Goal: Task Accomplishment & Management: Use online tool/utility

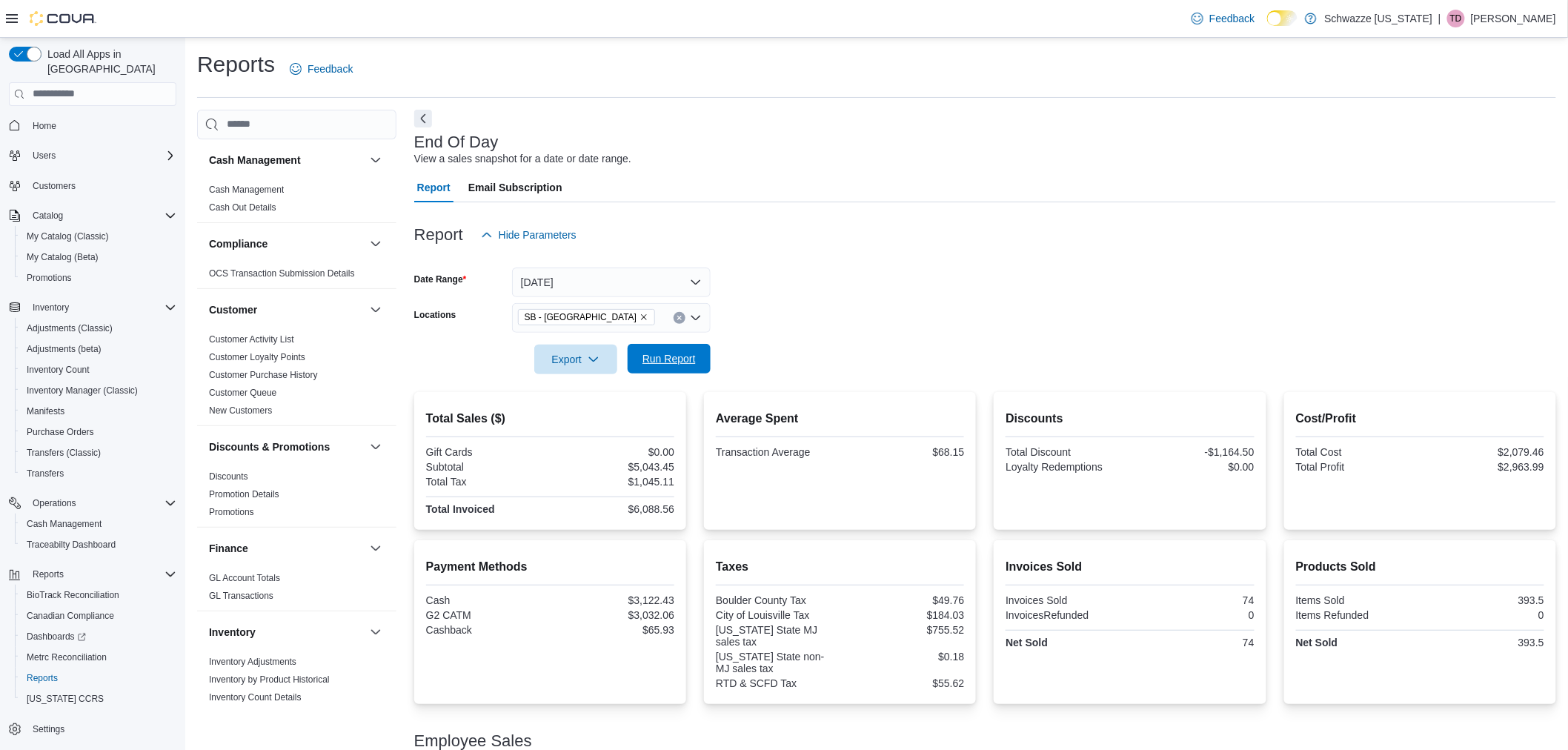
click at [679, 364] on span "Run Report" at bounding box center [669, 359] width 53 height 15
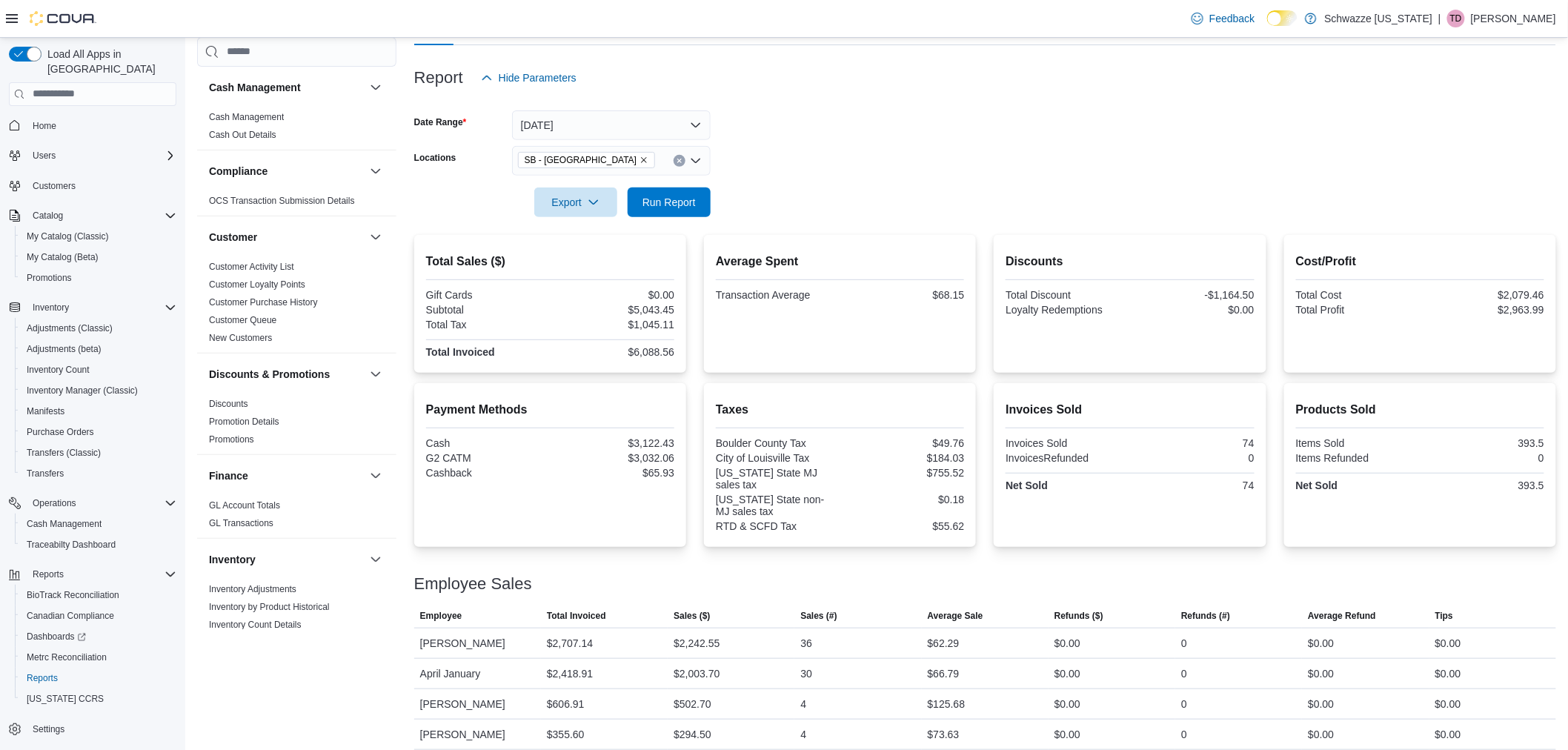
scroll to position [168, 0]
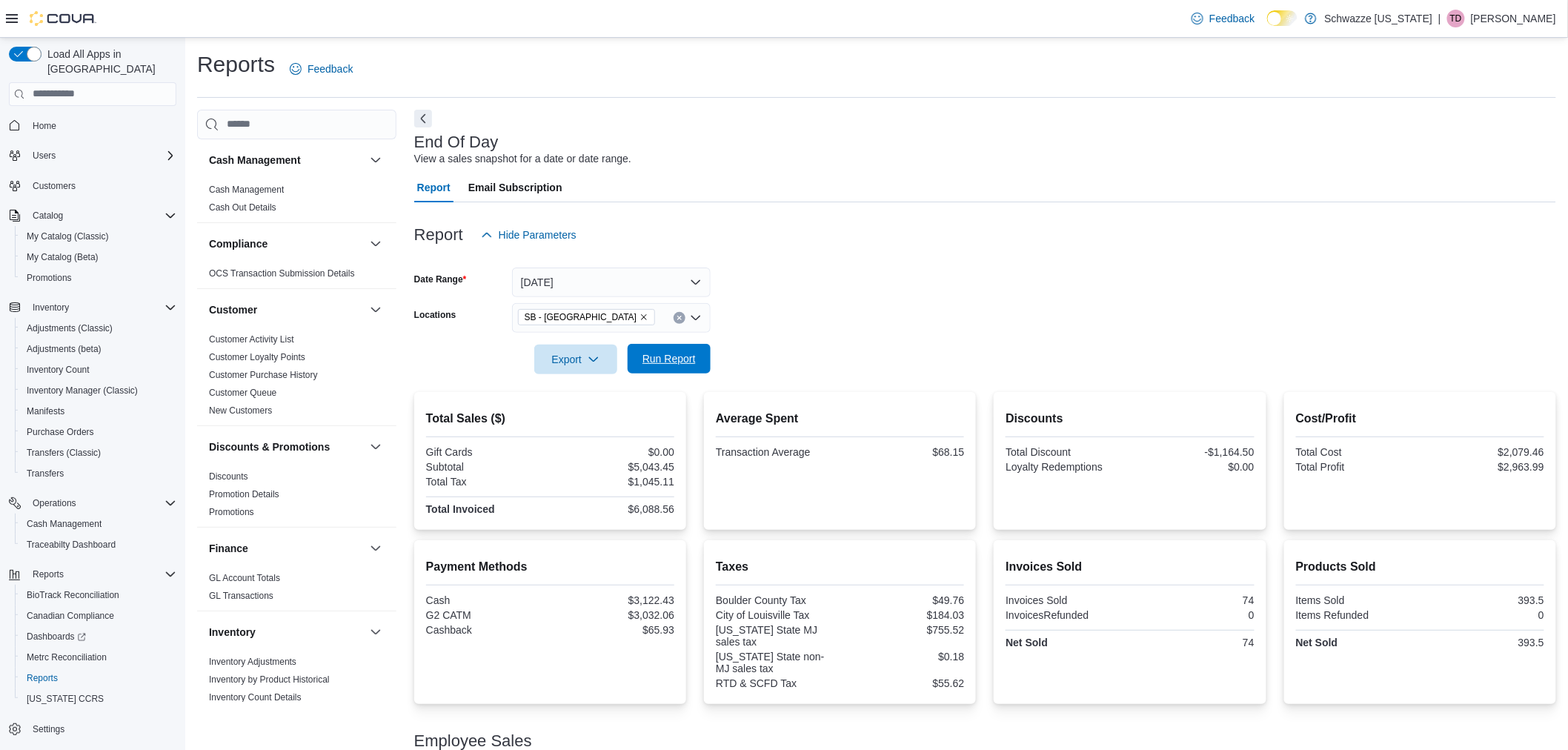
click at [673, 364] on span "Run Report" at bounding box center [669, 359] width 53 height 15
drag, startPoint x: 612, startPoint y: 291, endPoint x: 603, endPoint y: 295, distance: 9.8
click at [604, 292] on button "[DATE]" at bounding box center [611, 282] width 199 height 30
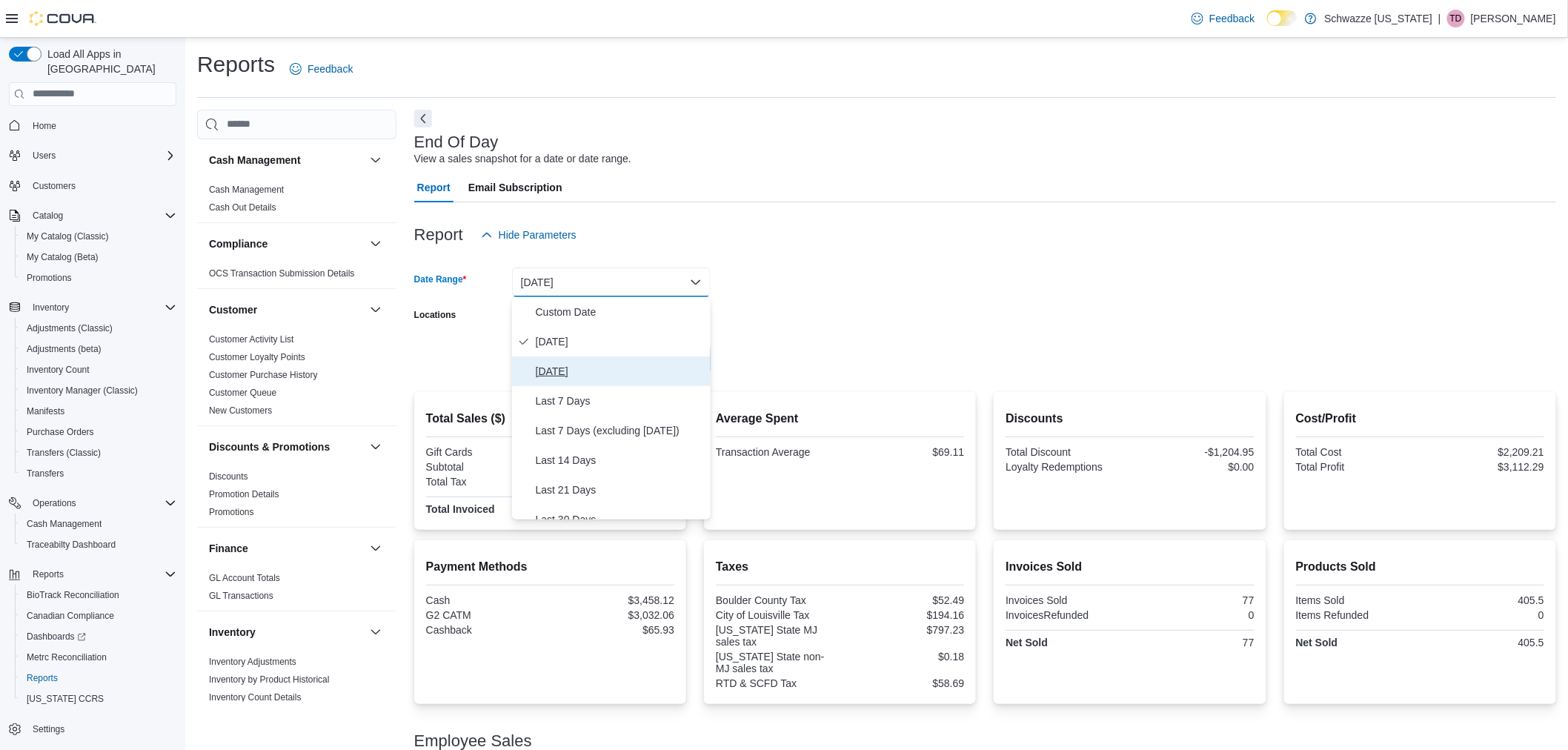
click at [621, 372] on span "[DATE]" at bounding box center [620, 371] width 169 height 18
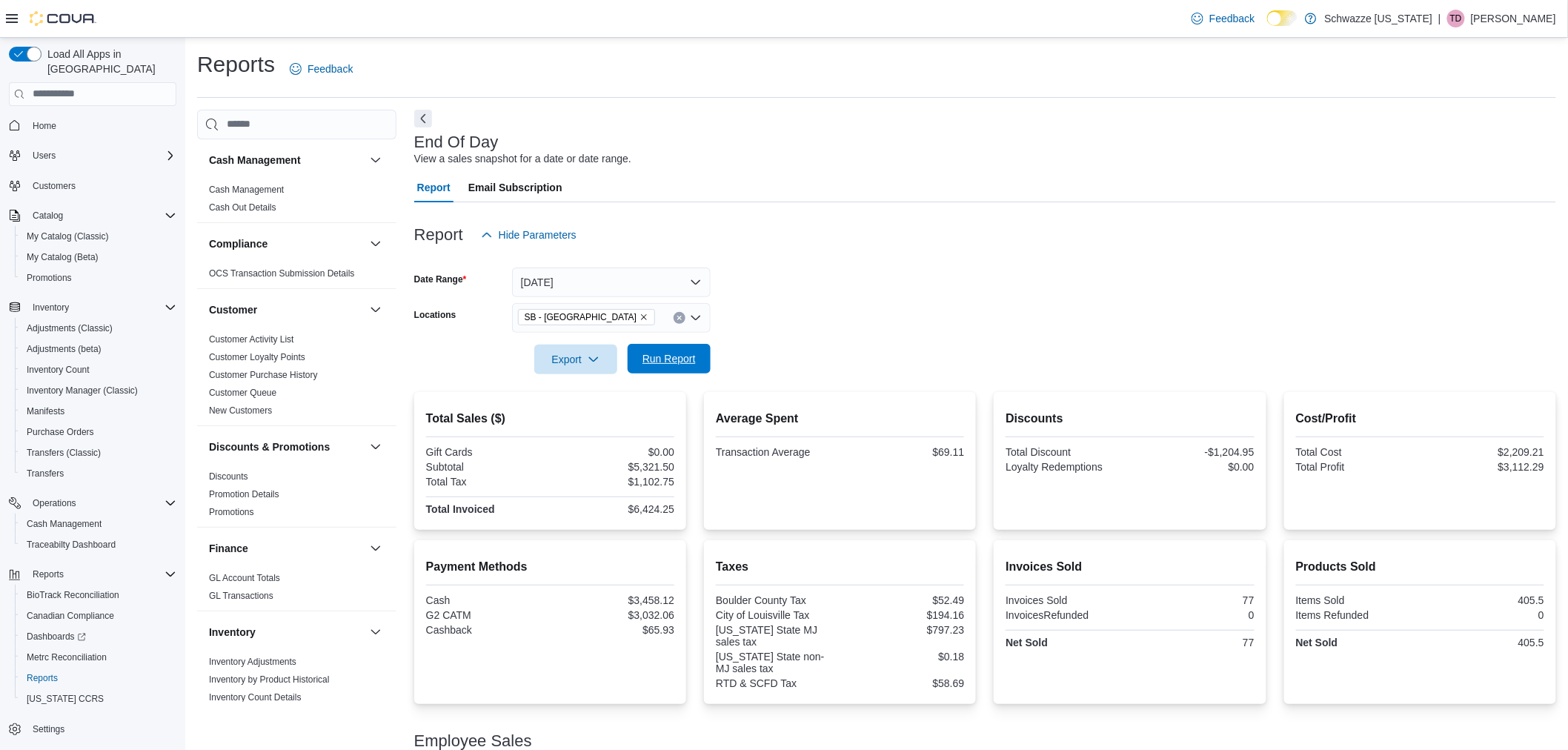
click at [658, 354] on span "Run Report" at bounding box center [669, 359] width 53 height 15
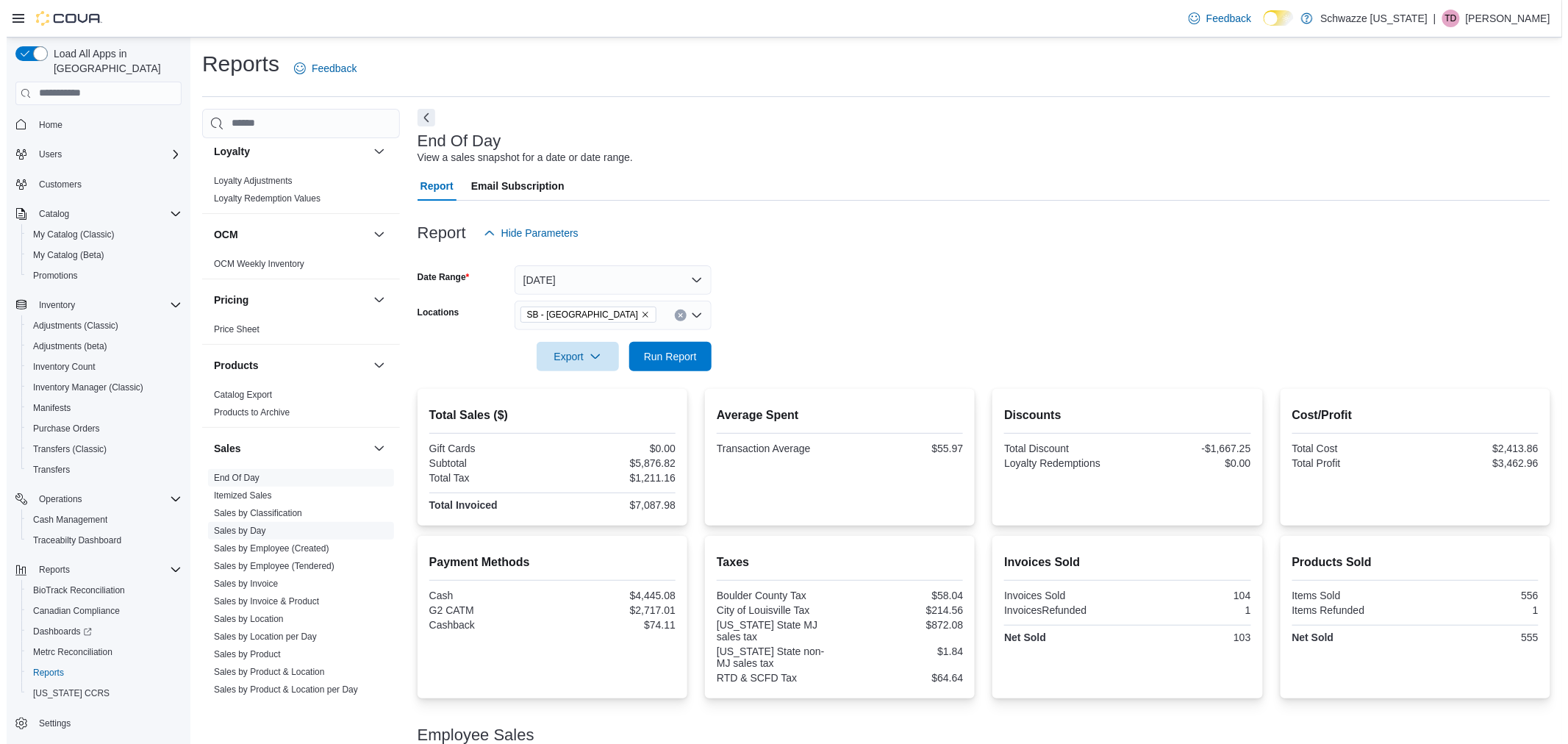
scroll to position [816, 0]
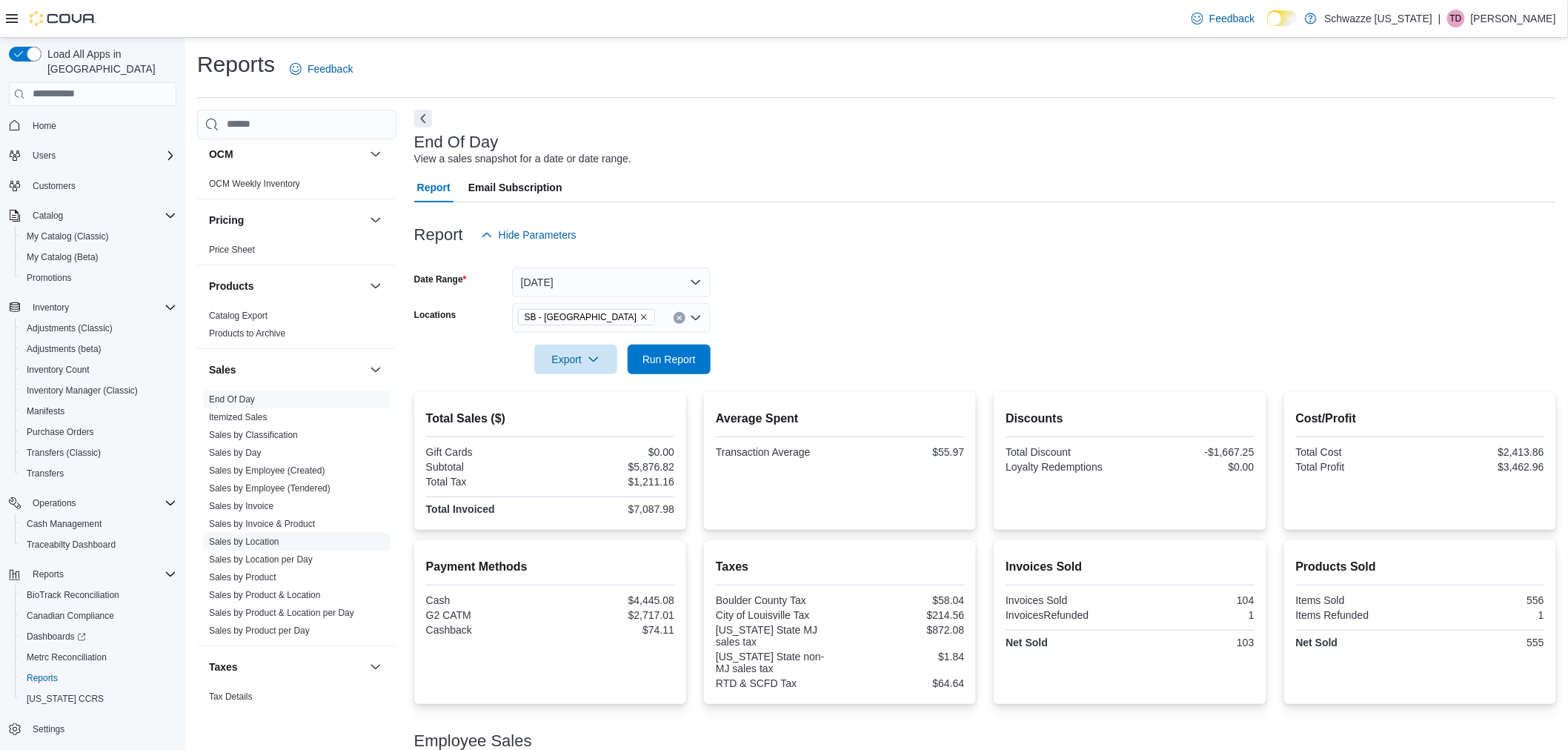
click at [267, 543] on link "Sales by Location" at bounding box center [244, 541] width 70 height 11
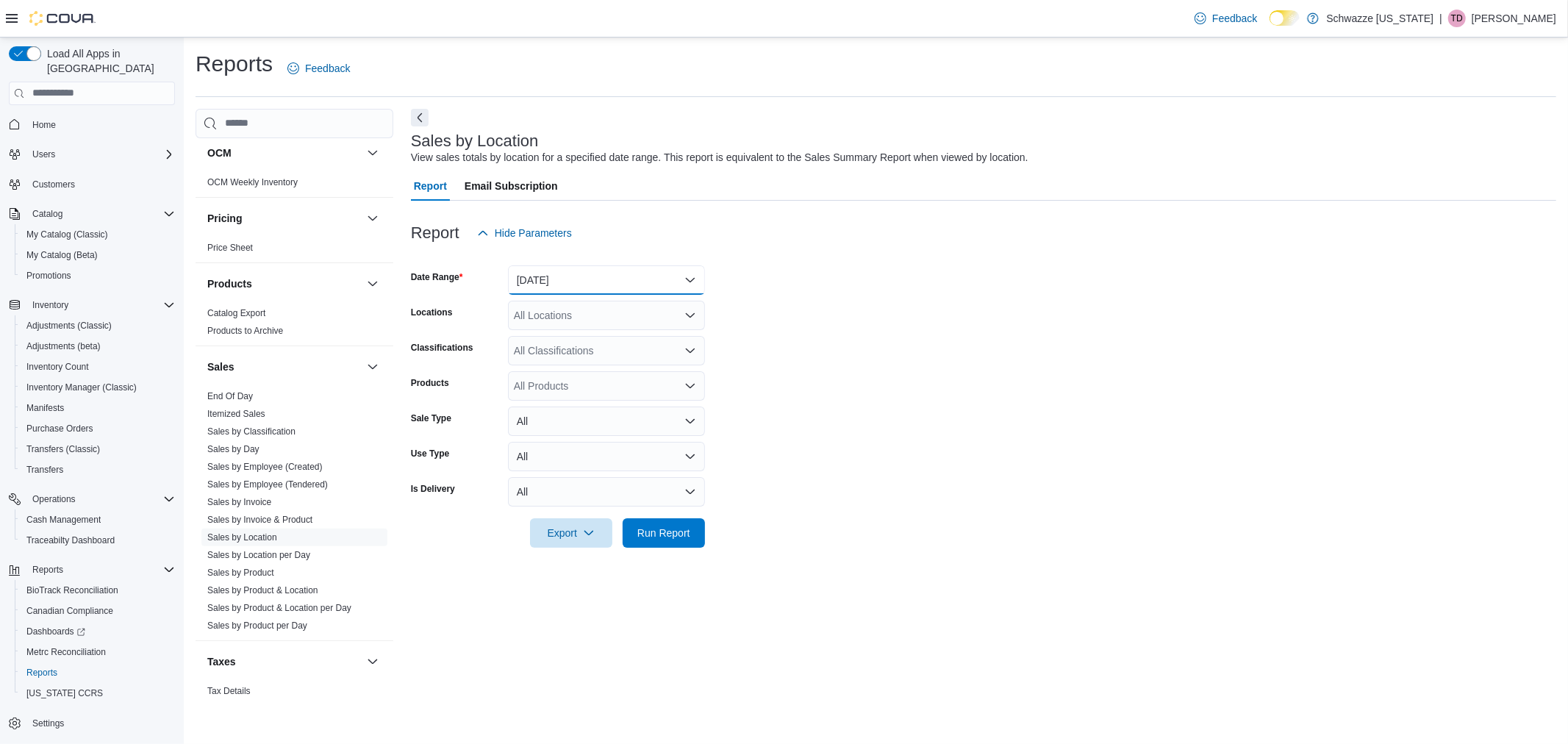
click at [571, 284] on button "[DATE]" at bounding box center [606, 280] width 197 height 30
click at [577, 300] on span "Custom Date" at bounding box center [615, 309] width 168 height 18
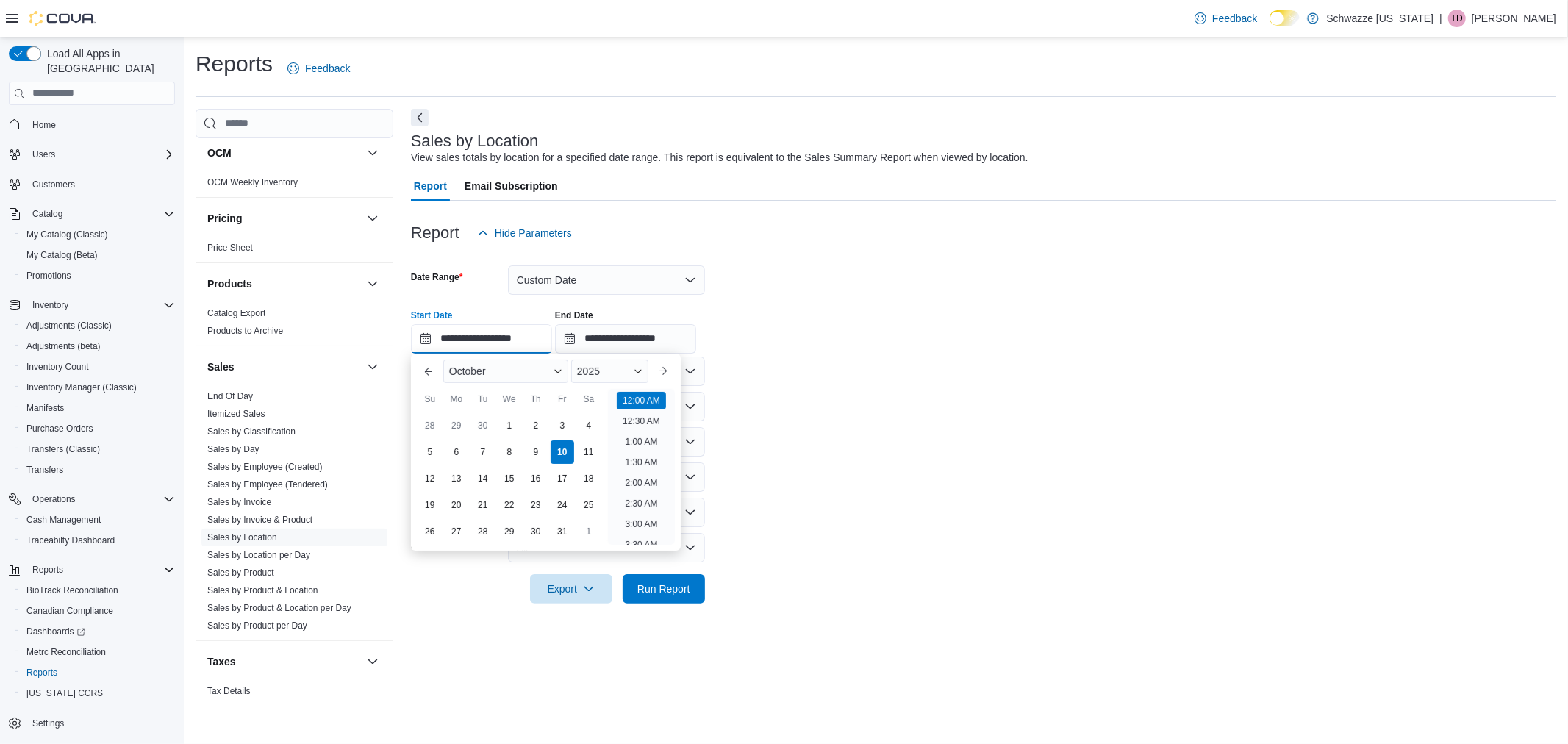
click at [514, 336] on input "**********" at bounding box center [481, 338] width 141 height 30
click at [434, 450] on div "5" at bounding box center [430, 452] width 26 height 26
type input "**********"
click at [919, 431] on form "**********" at bounding box center [983, 425] width 1145 height 356
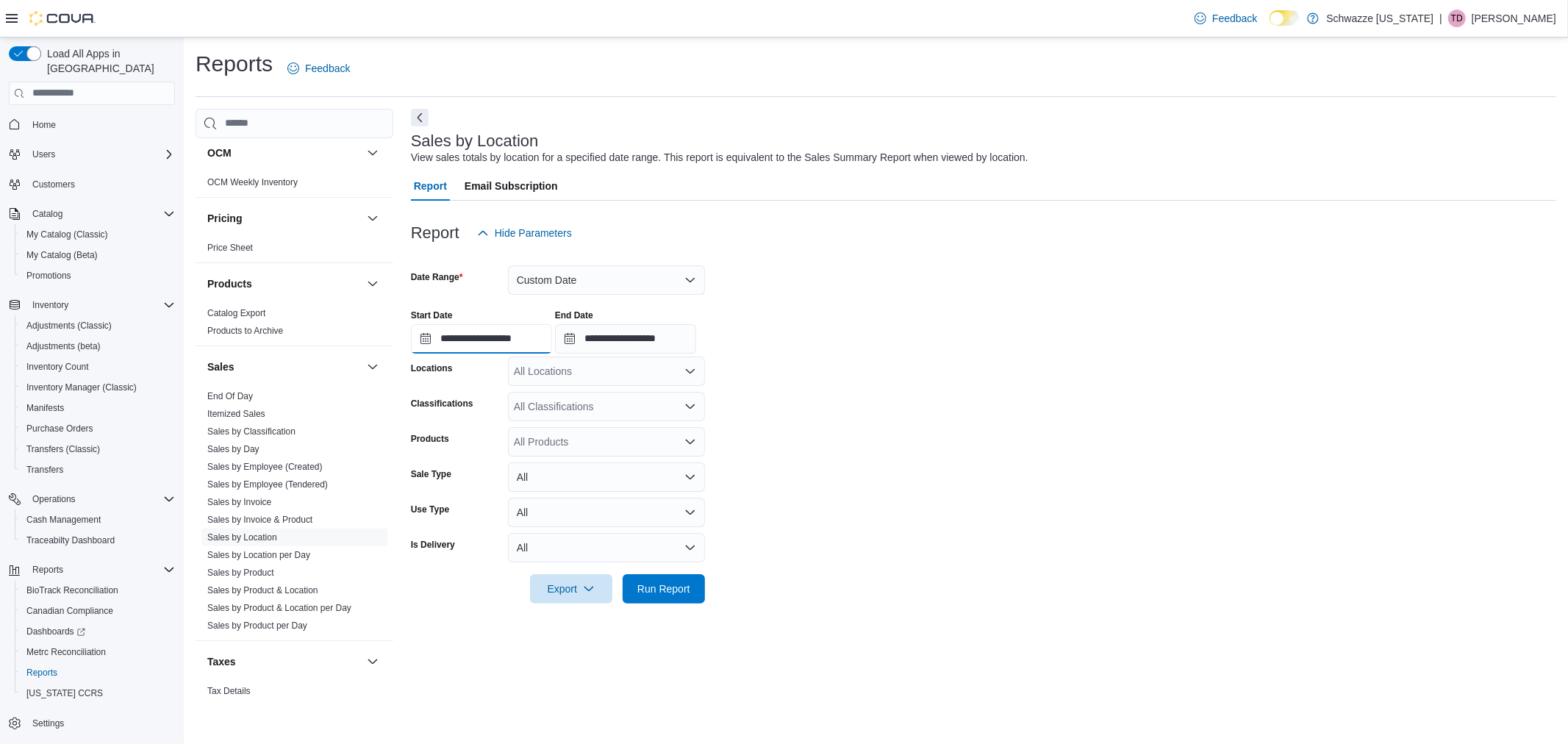
click at [497, 337] on input "**********" at bounding box center [481, 338] width 141 height 30
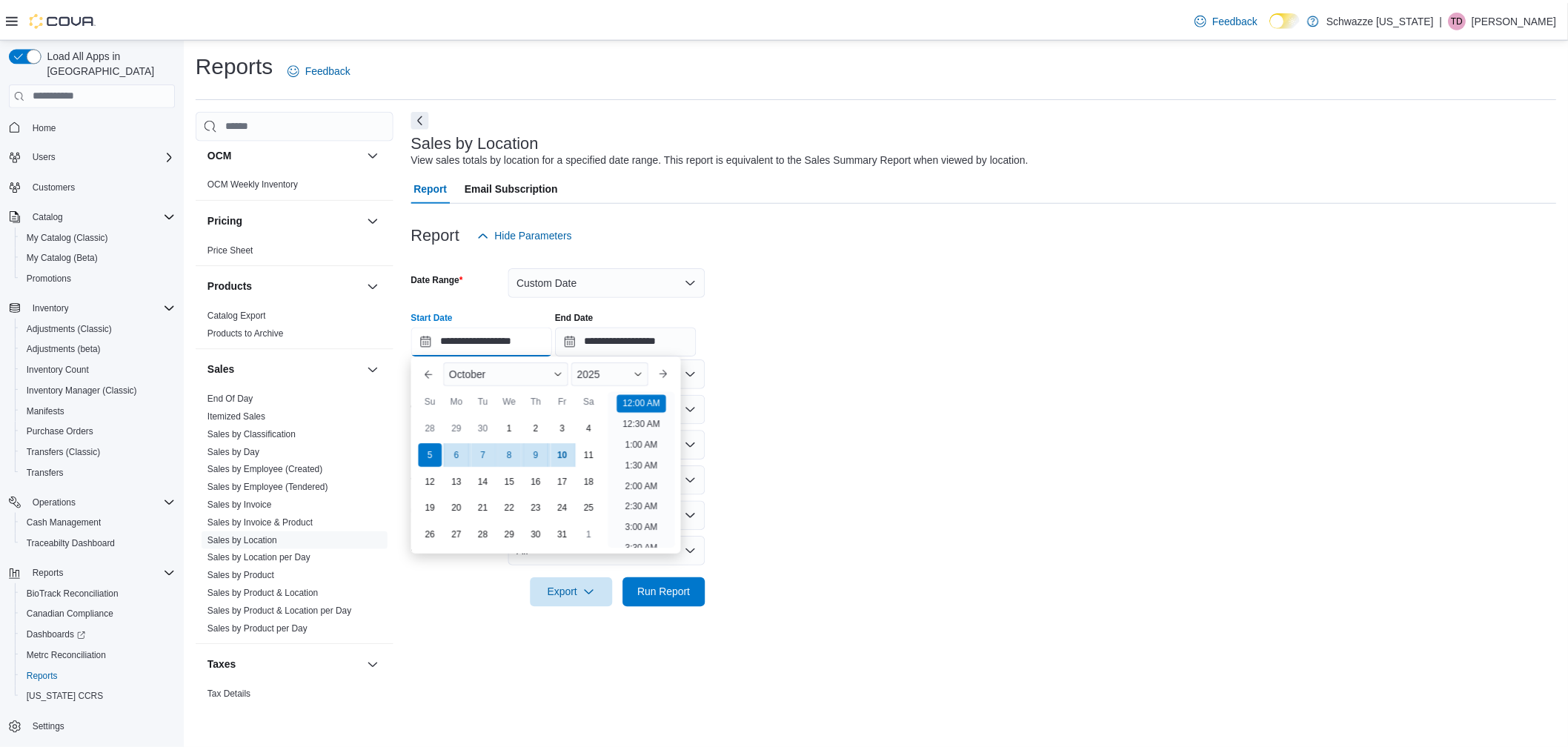
scroll to position [46, 0]
drag, startPoint x: 939, startPoint y: 386, endPoint x: 857, endPoint y: 440, distance: 98.2
click at [938, 388] on form "**********" at bounding box center [991, 428] width 1155 height 359
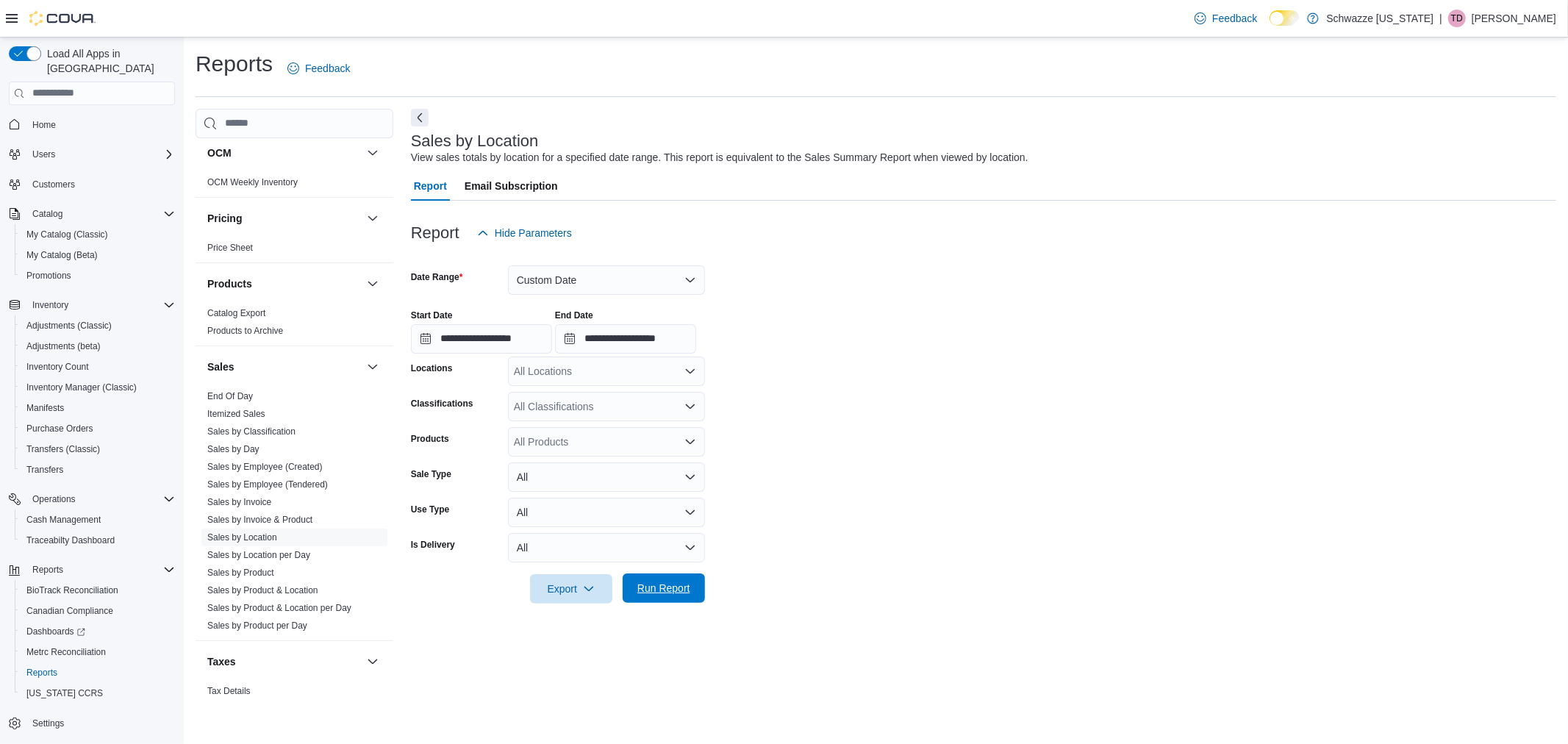
click at [667, 597] on span "Run Report" at bounding box center [664, 587] width 64 height 30
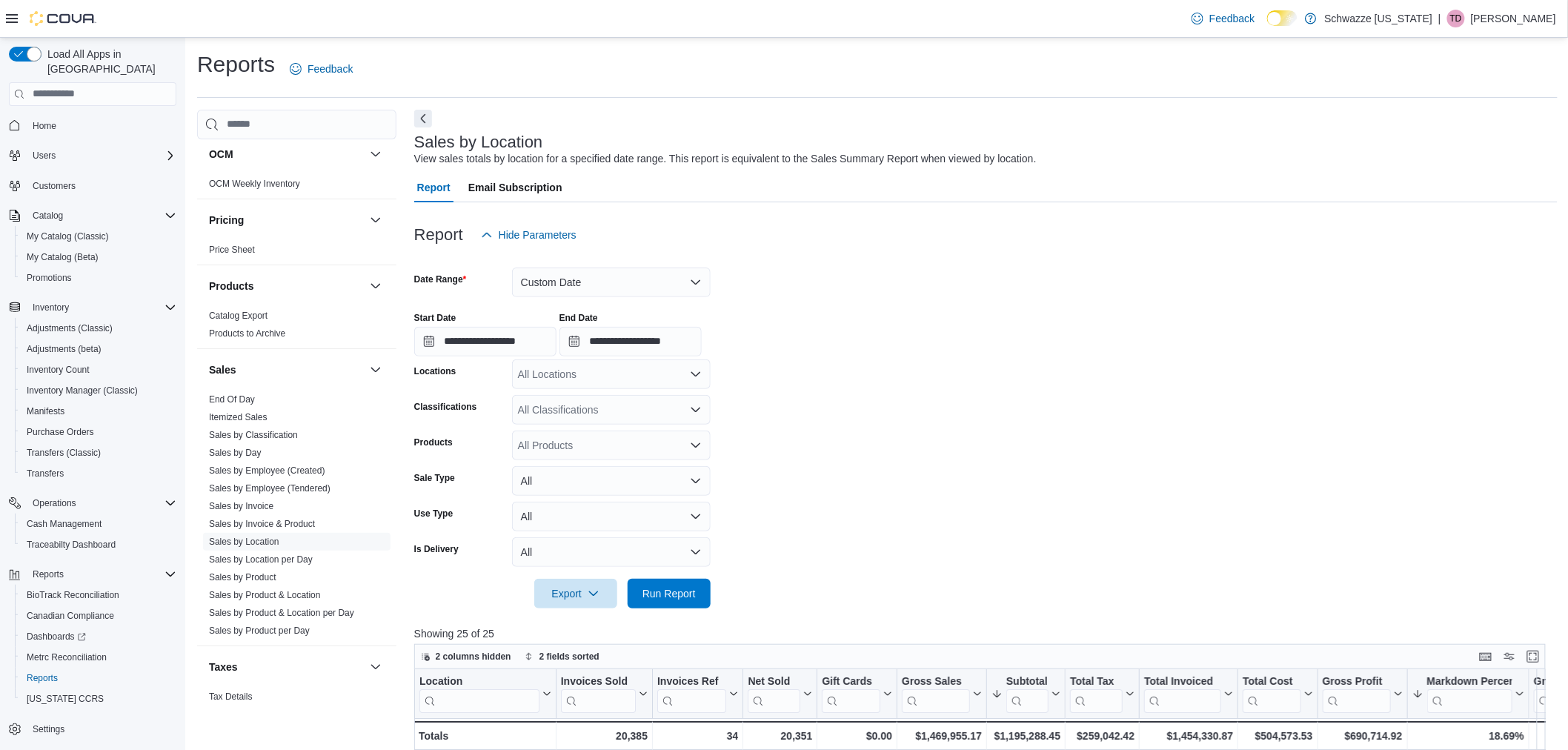
scroll to position [505, 0]
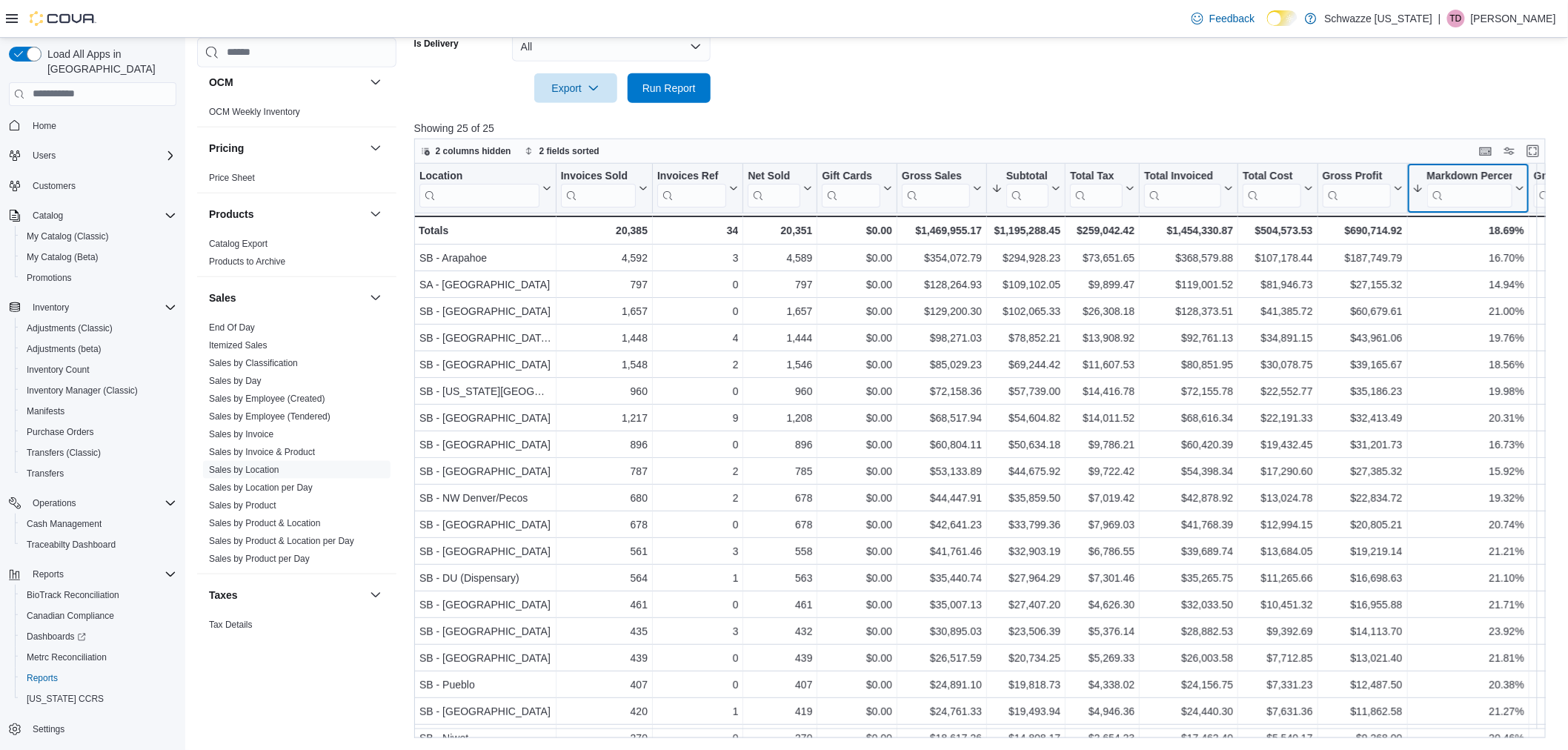
click at [1518, 194] on button "Markdown Percent" at bounding box center [1468, 188] width 112 height 38
click at [1483, 262] on span "Sort High-Low" at bounding box center [1479, 262] width 57 height 12
click at [1521, 190] on icon at bounding box center [1519, 188] width 12 height 9
click at [1486, 259] on span "Sort High-Low" at bounding box center [1479, 262] width 57 height 12
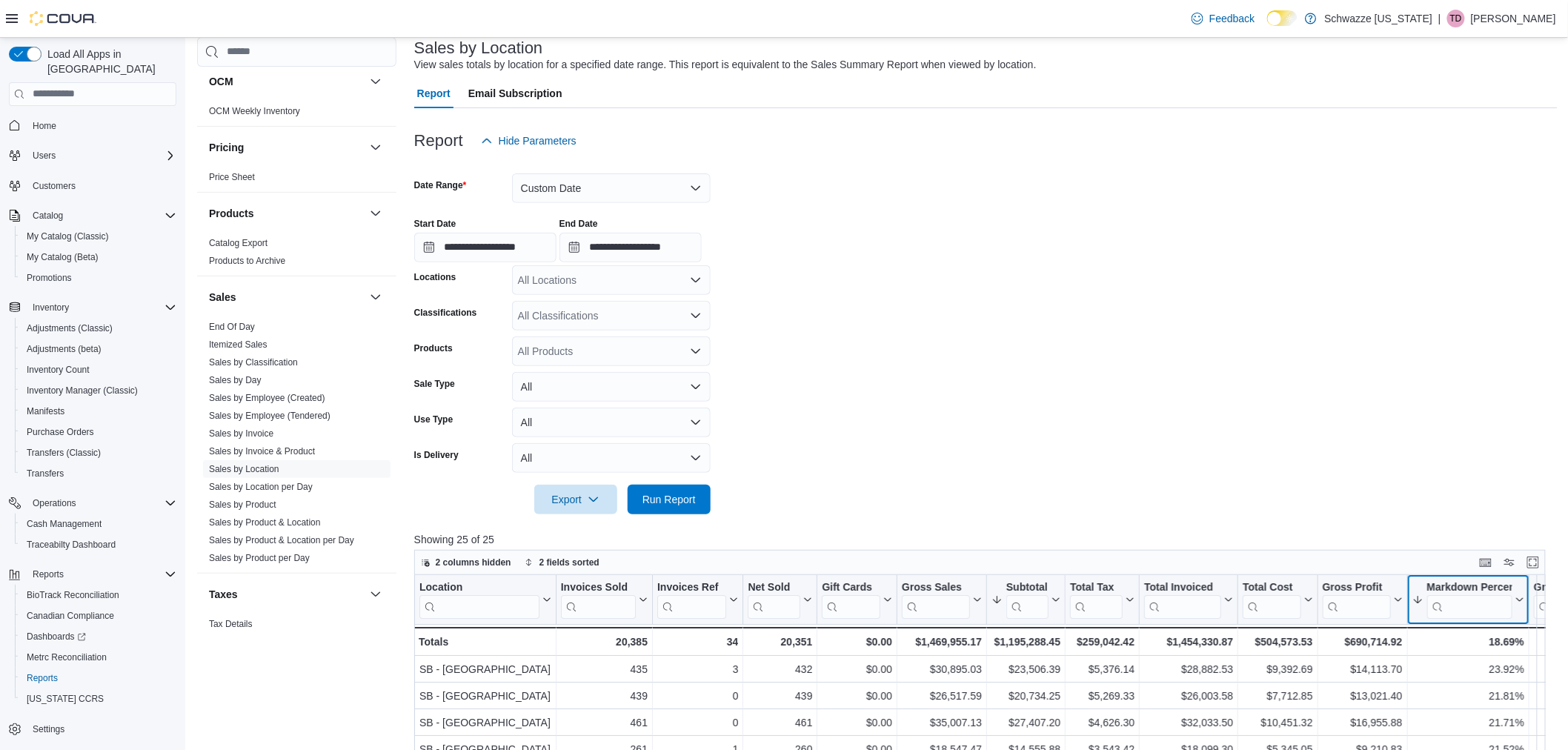
scroll to position [93, 0]
click at [526, 233] on input "**********" at bounding box center [485, 248] width 143 height 30
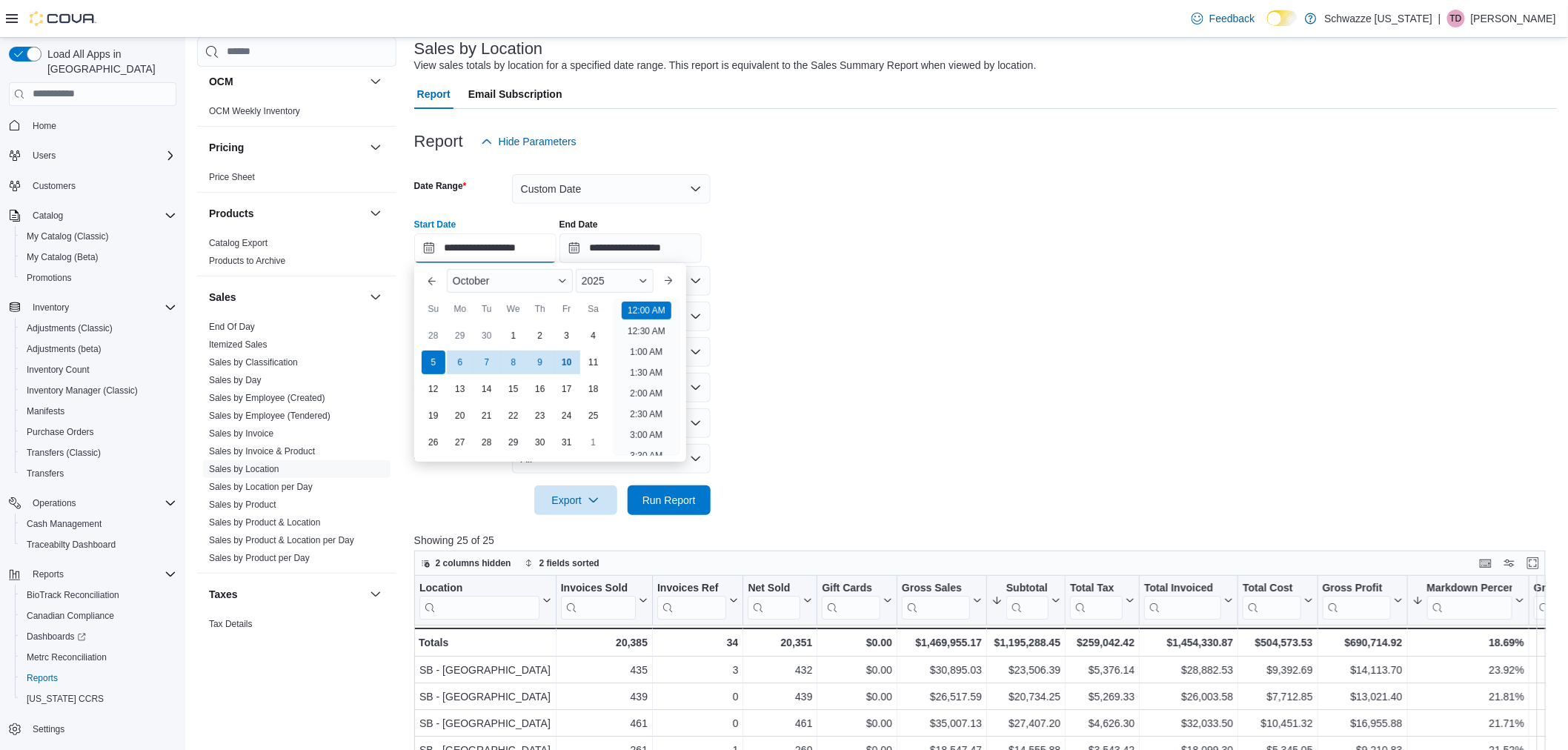
scroll to position [46, 0]
click at [929, 323] on form "**********" at bounding box center [985, 335] width 1143 height 359
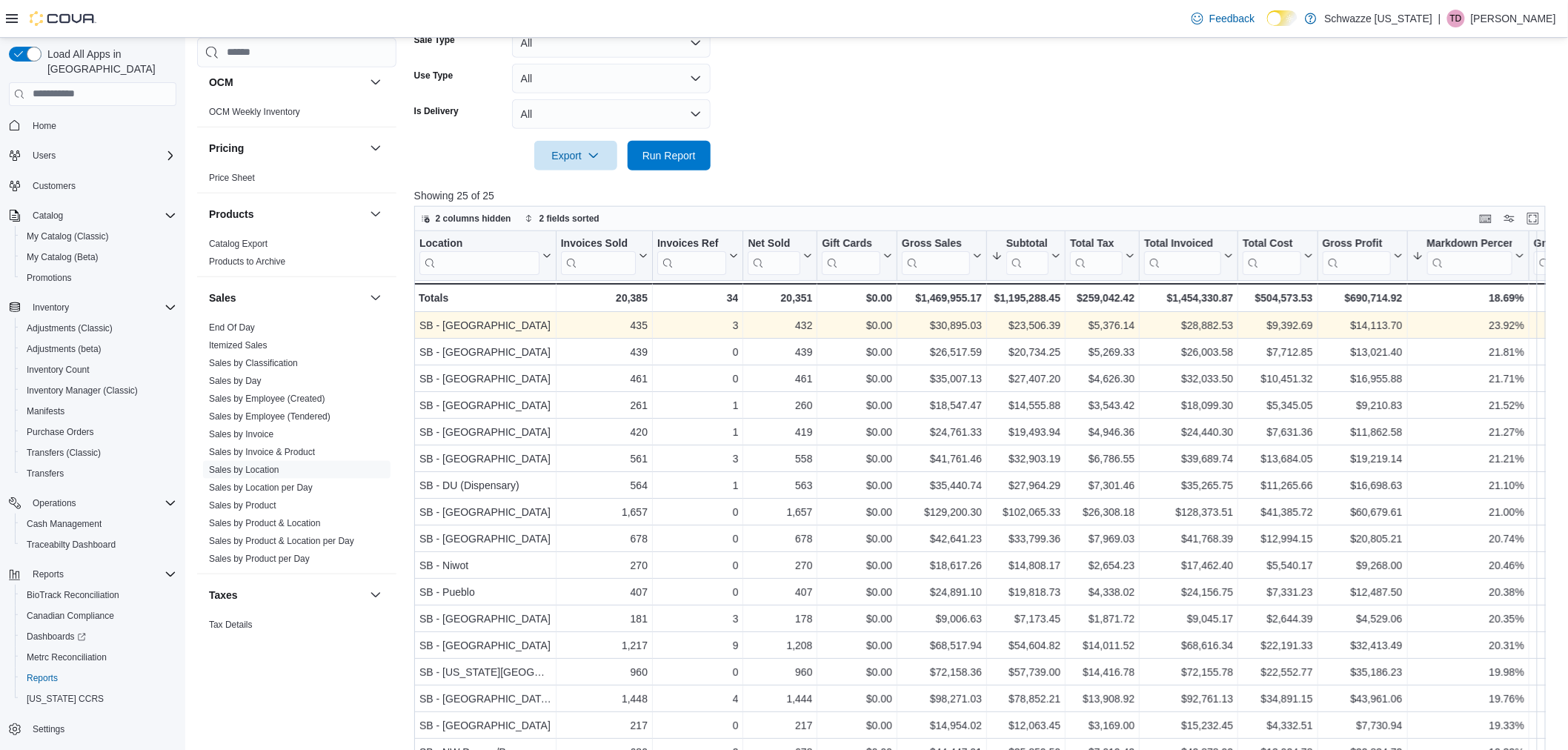
scroll to position [505, 0]
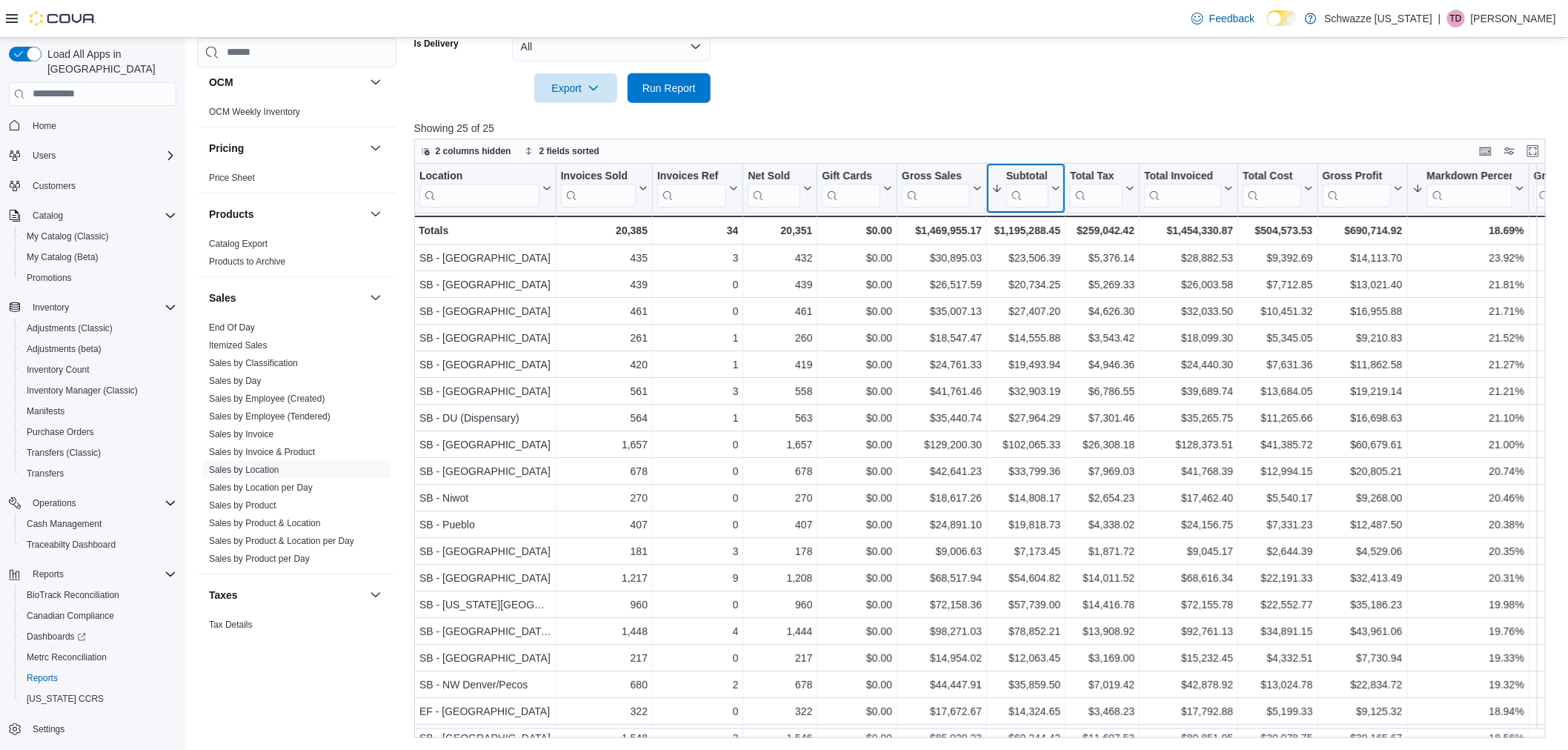
click at [1056, 187] on icon at bounding box center [1054, 188] width 12 height 9
click at [1042, 256] on span "Sort High-Low" at bounding box center [1036, 262] width 57 height 12
click at [1057, 195] on button "Subtotal" at bounding box center [1026, 188] width 69 height 38
click at [1053, 258] on span "Sort High-Low" at bounding box center [1036, 262] width 57 height 12
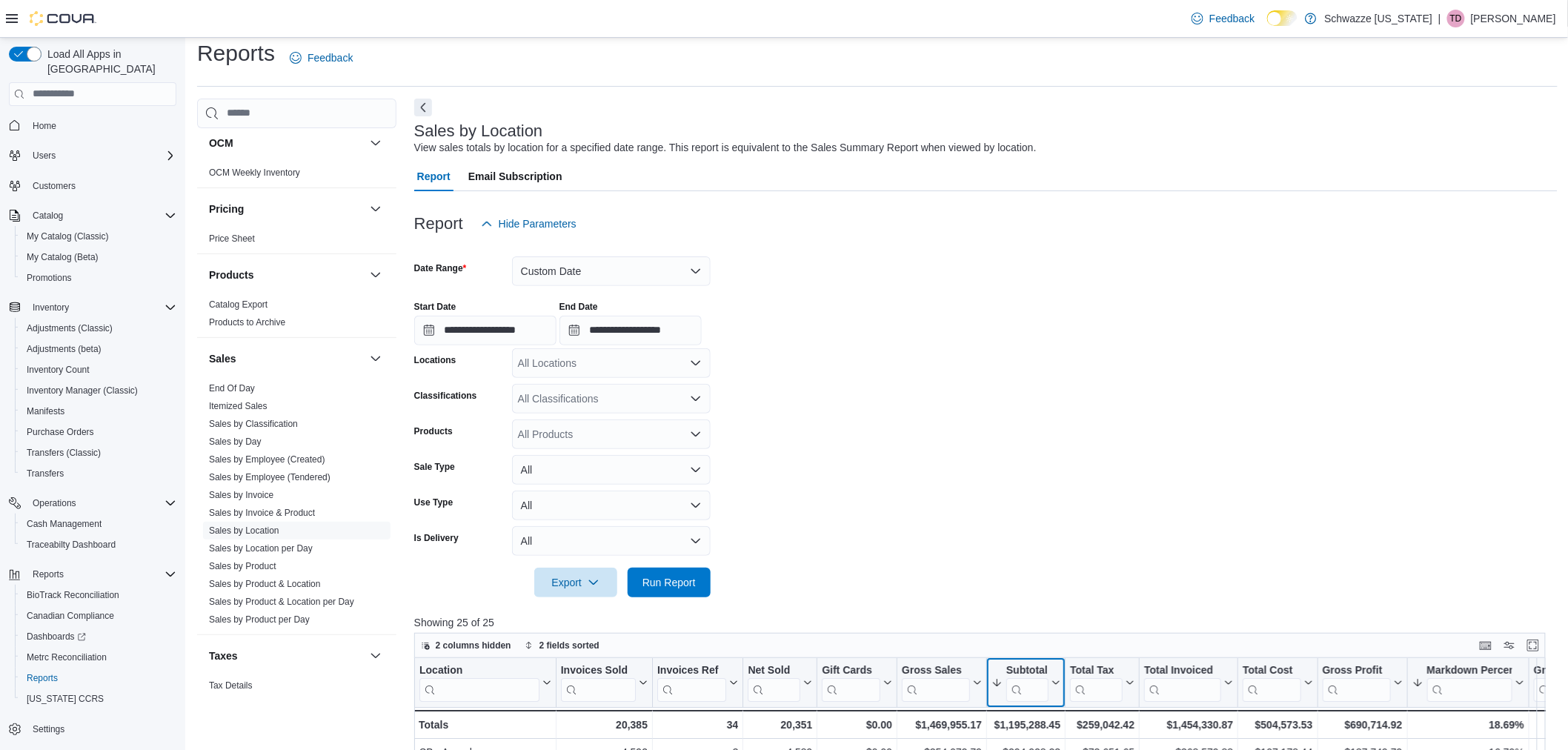
scroll to position [0, 0]
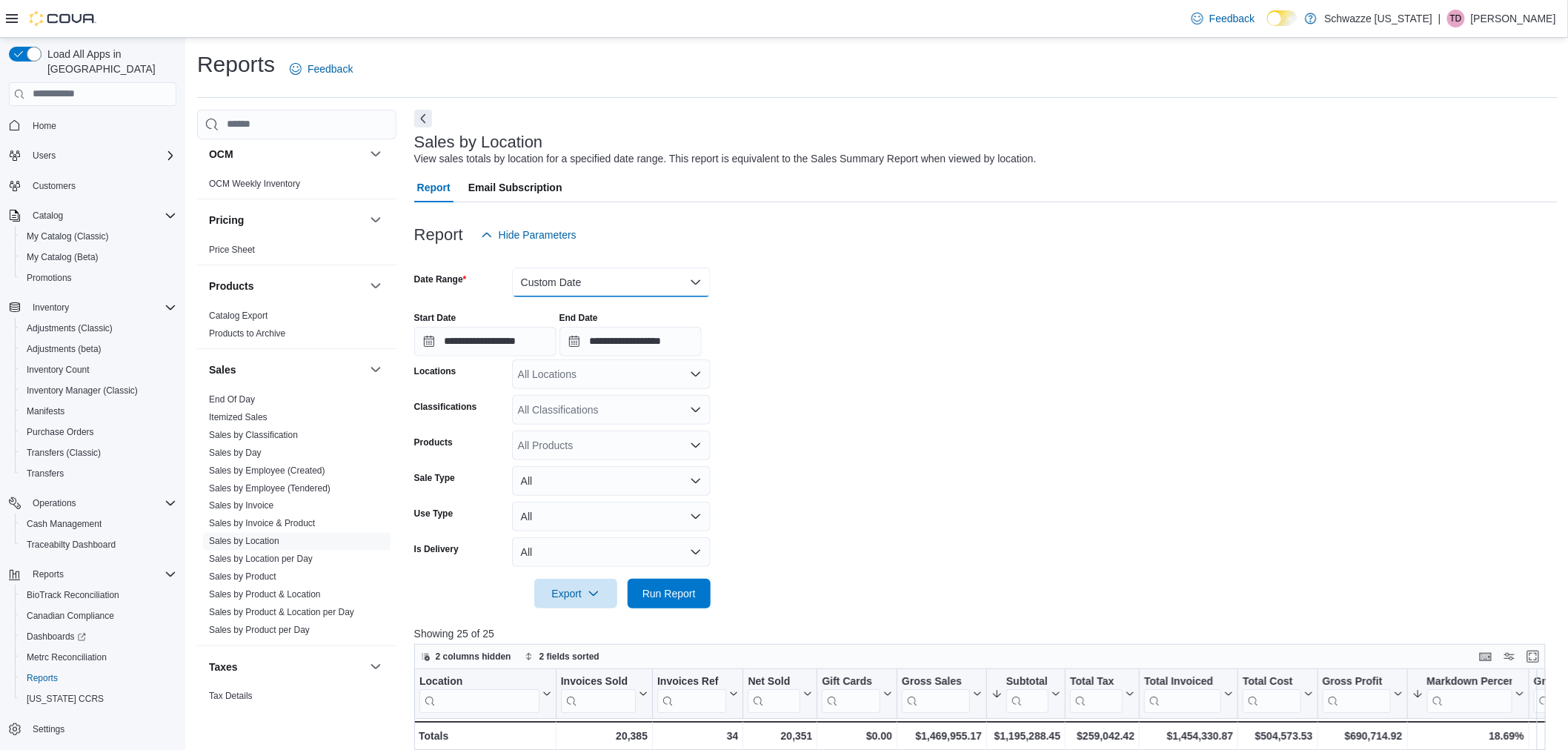
click at [552, 268] on button "Custom Date" at bounding box center [611, 282] width 199 height 30
click at [591, 343] on span "[DATE]" at bounding box center [620, 342] width 169 height 18
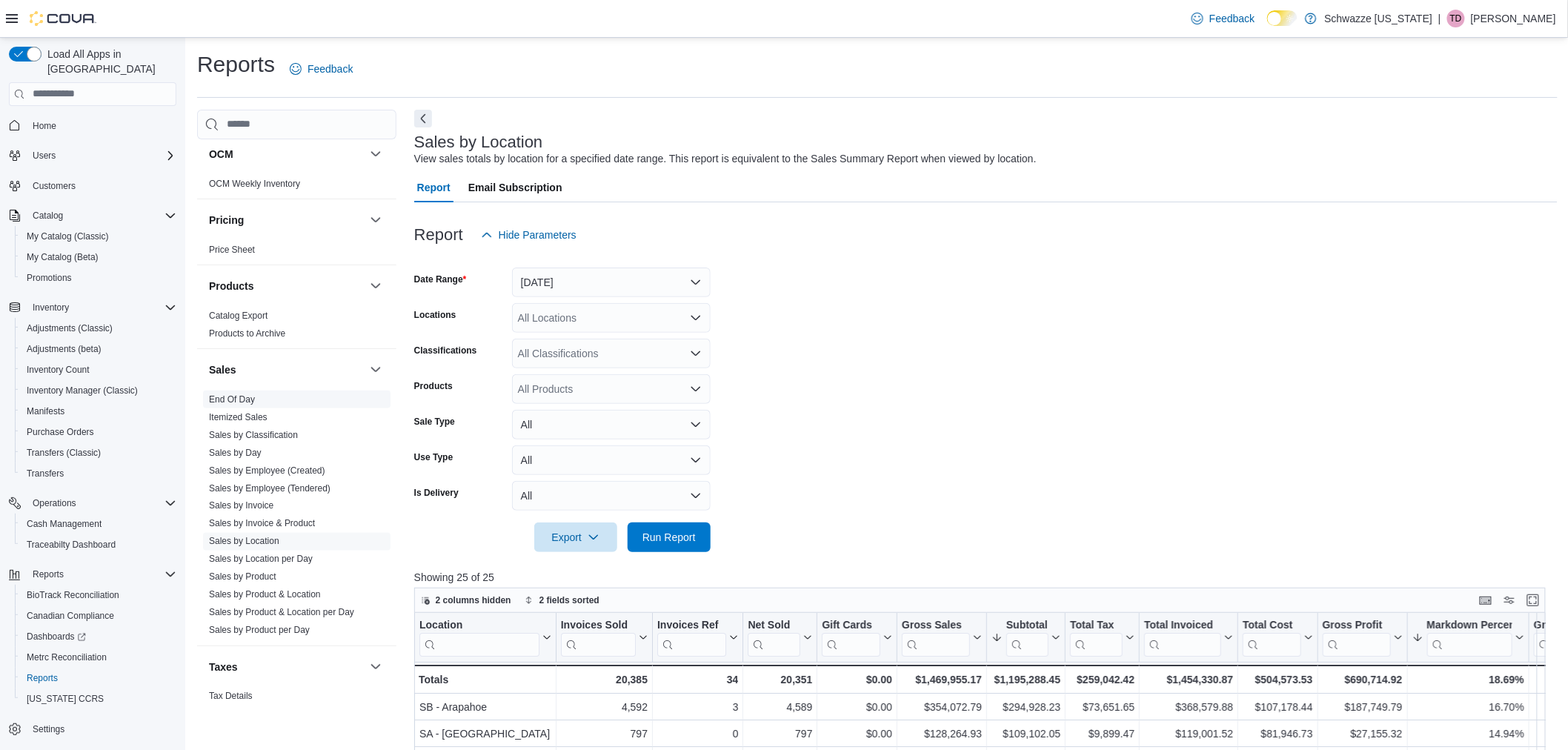
click at [238, 403] on link "End Of Day" at bounding box center [232, 399] width 46 height 11
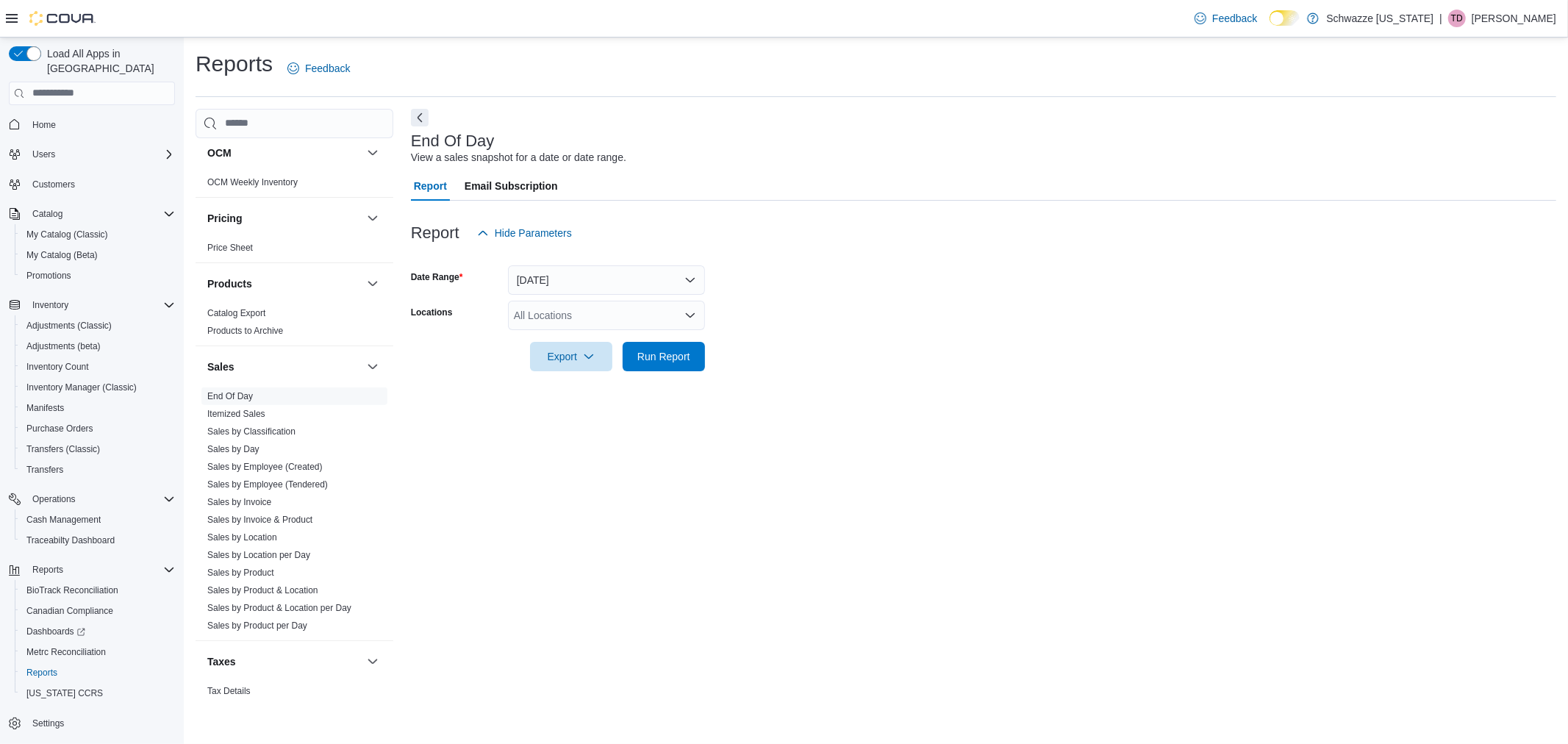
click at [591, 313] on div "All Locations" at bounding box center [606, 315] width 197 height 30
type input "***"
click at [616, 341] on div "SB - [GEOGRAPHIC_DATA]" at bounding box center [606, 339] width 179 height 14
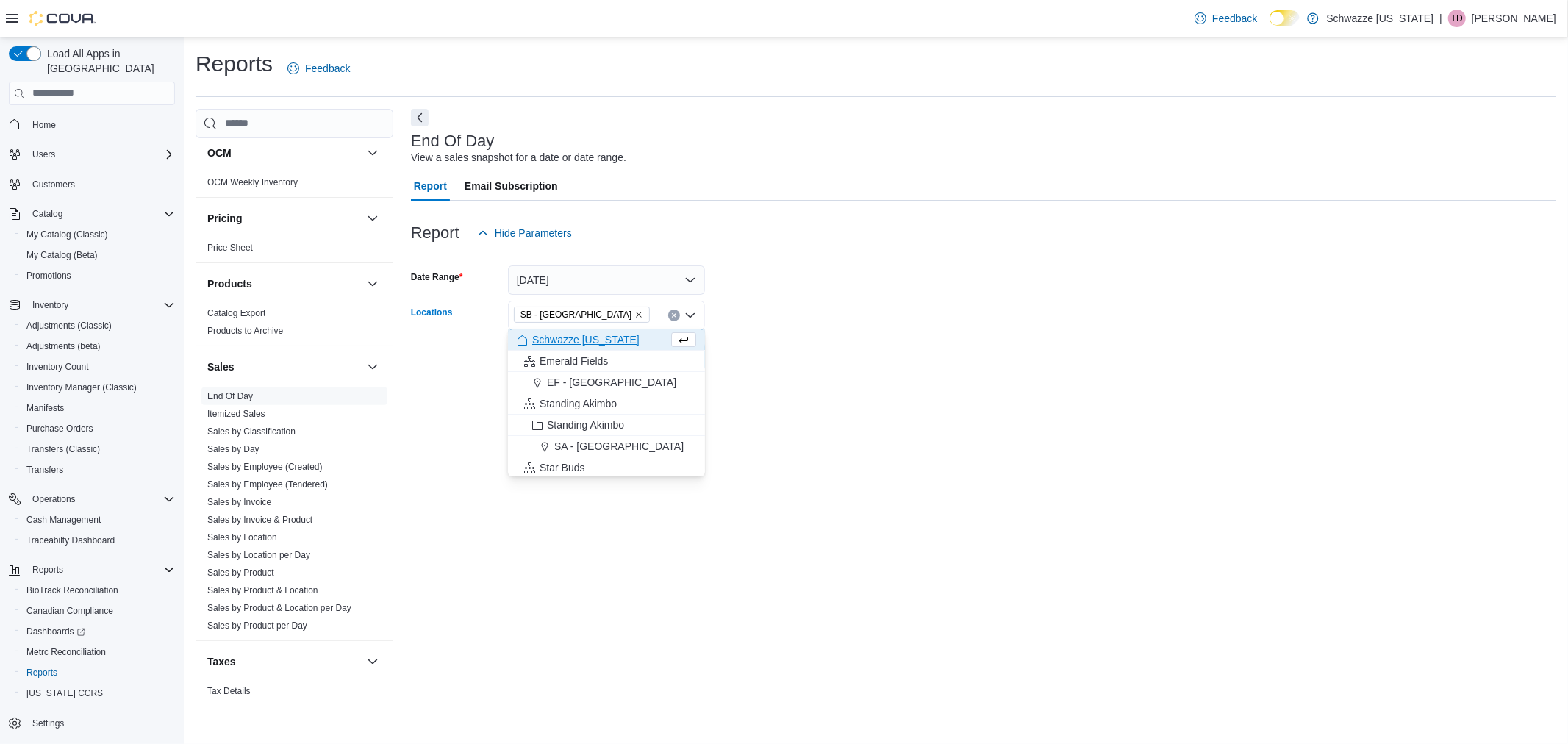
click at [899, 333] on div at bounding box center [983, 336] width 1145 height 12
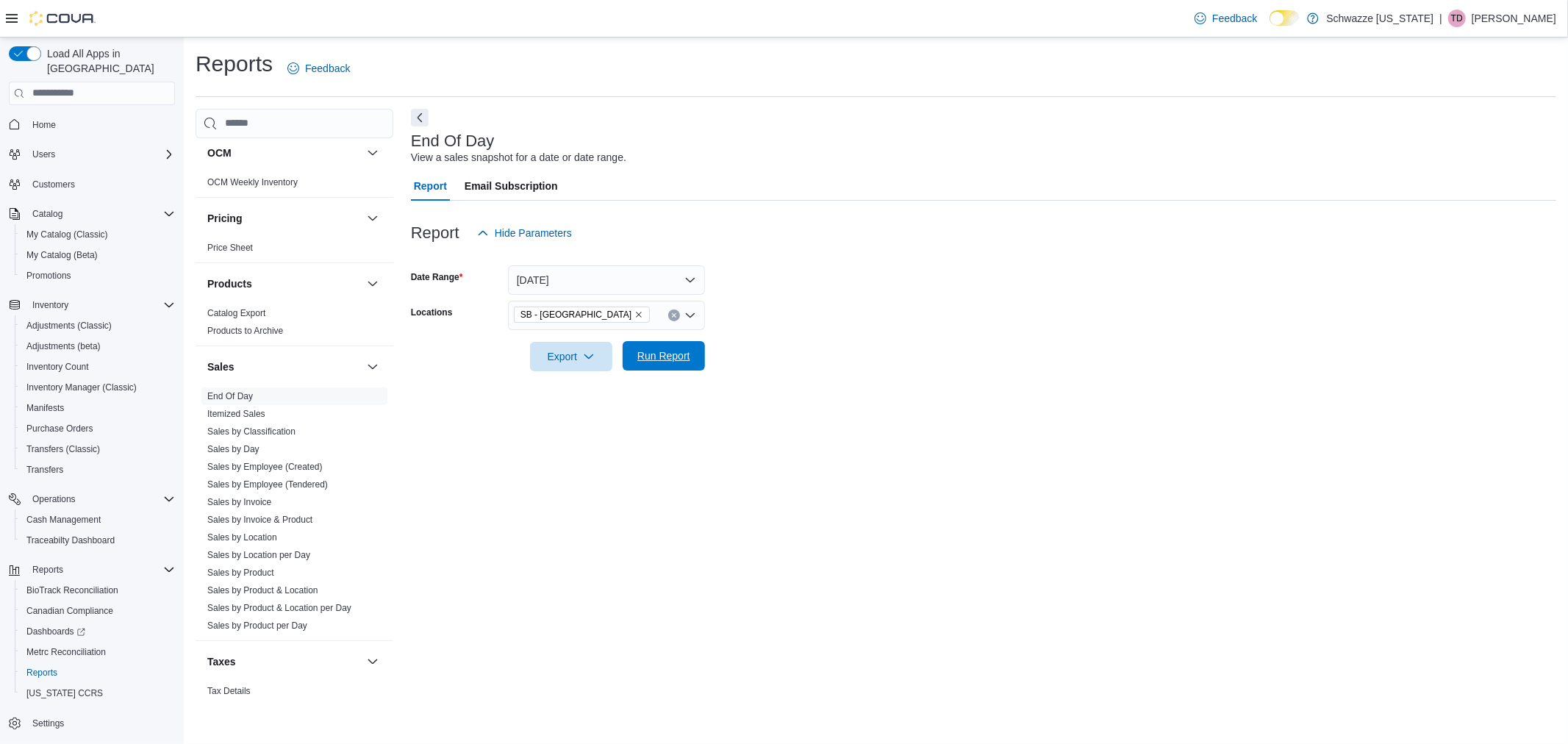
click at [684, 353] on span "Run Report" at bounding box center [664, 356] width 53 height 14
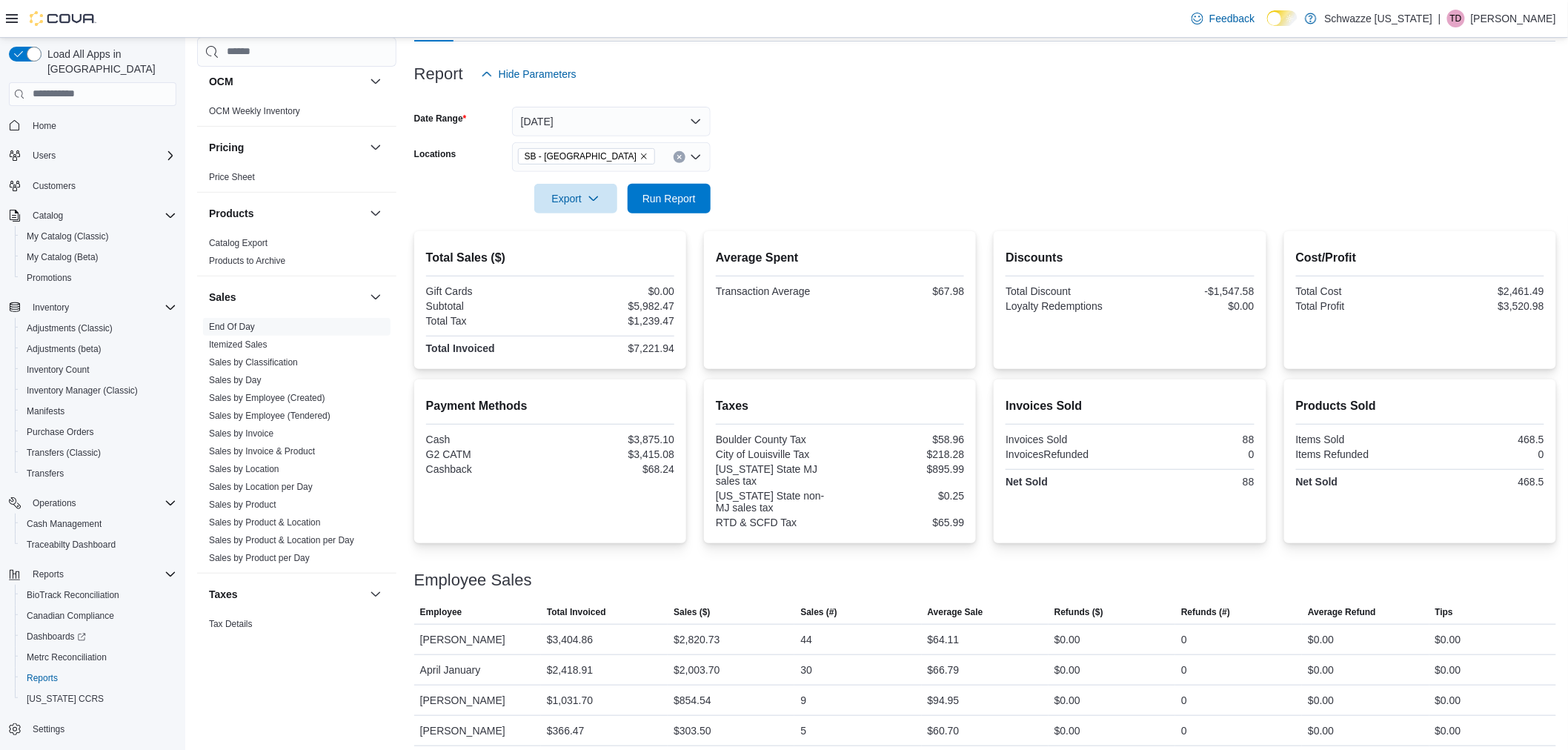
scroll to position [168, 0]
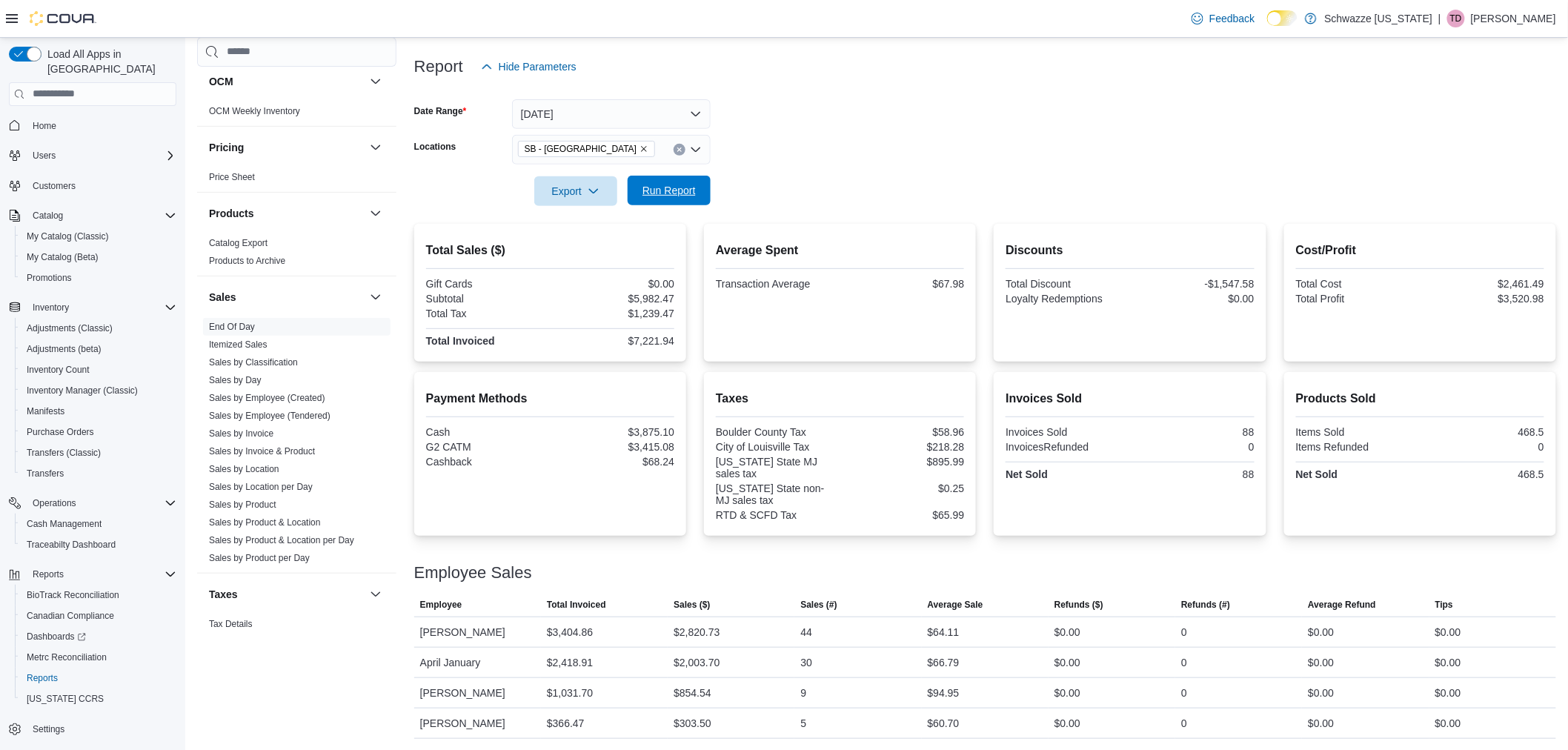
click at [665, 193] on span "Run Report" at bounding box center [669, 190] width 53 height 15
